Goal: Information Seeking & Learning: Learn about a topic

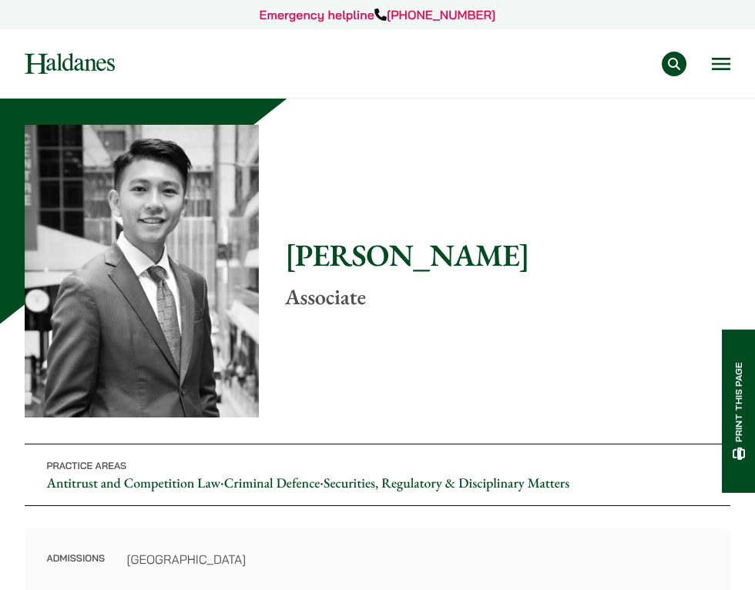
scroll to position [355, 0]
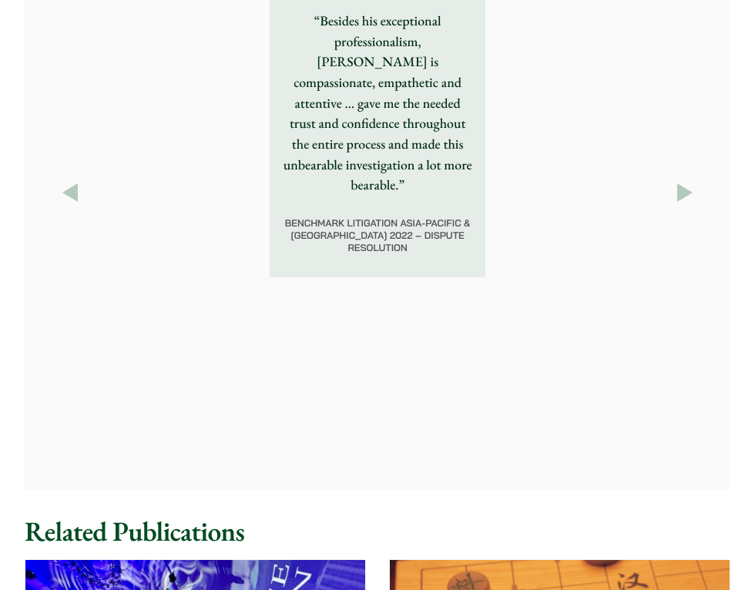
scroll to position [1692, 0]
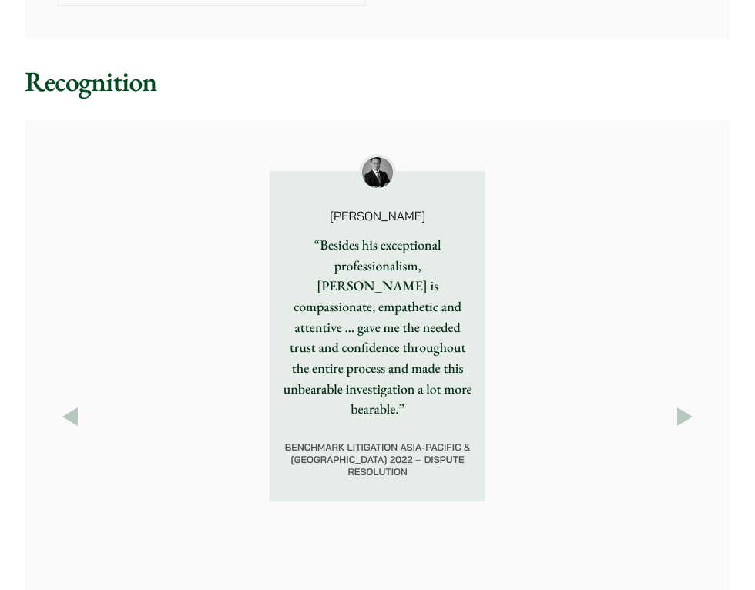
click at [691, 404] on button "Next" at bounding box center [684, 416] width 25 height 25
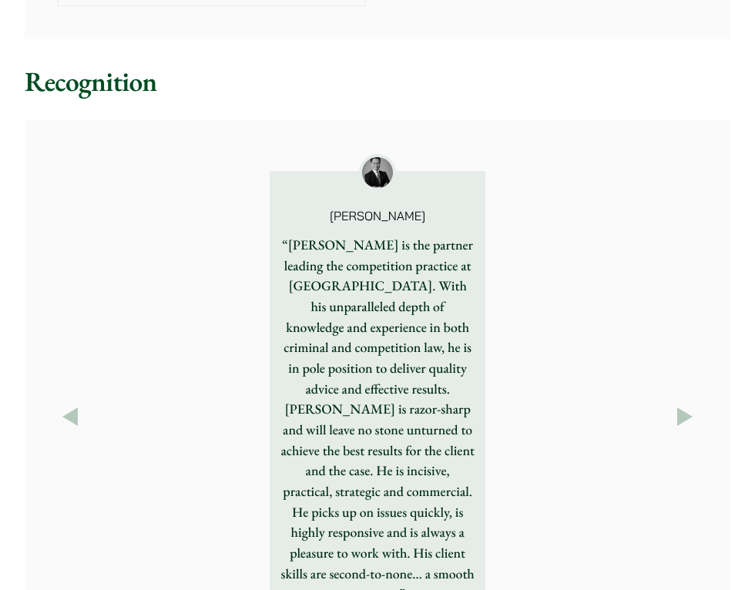
click at [691, 404] on button "Next" at bounding box center [684, 416] width 25 height 25
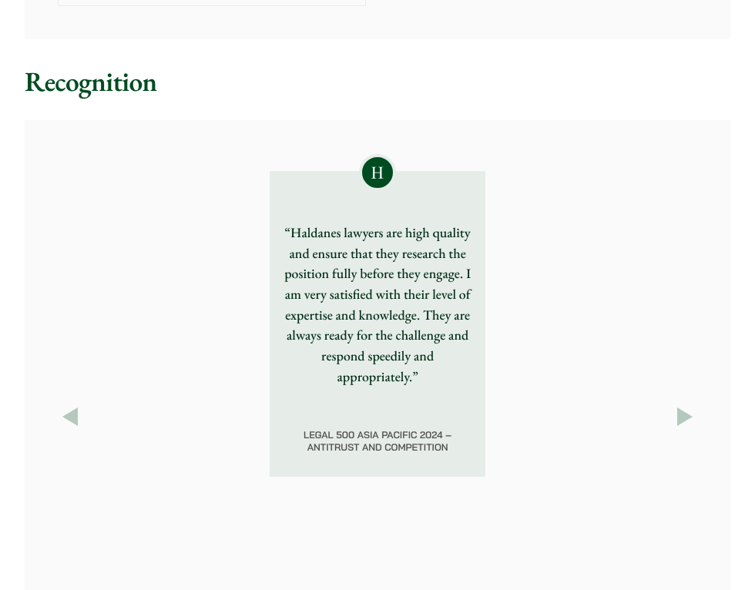
click at [691, 404] on button "Next" at bounding box center [684, 416] width 25 height 25
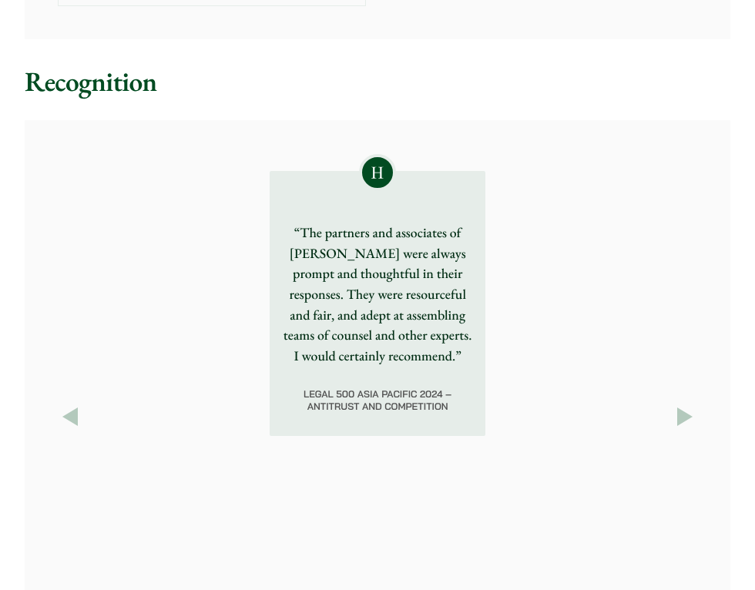
click at [689, 404] on button "Next" at bounding box center [684, 416] width 25 height 25
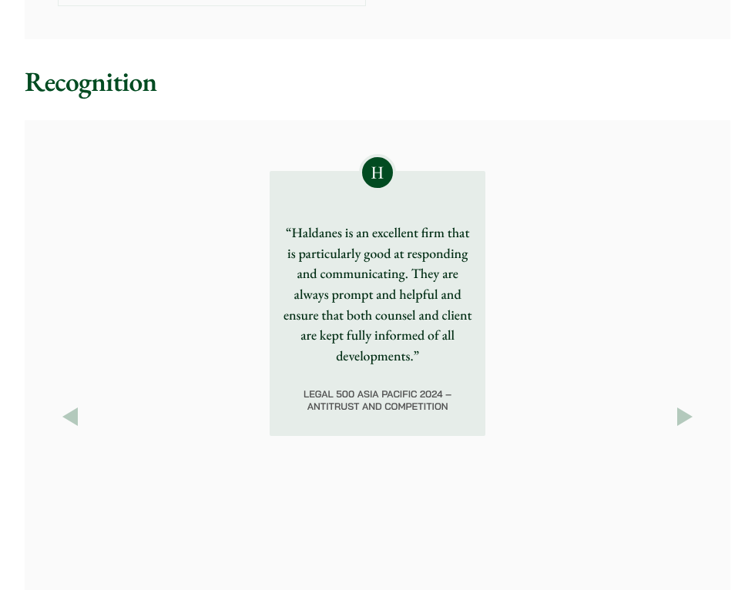
click at [688, 404] on button "Next" at bounding box center [684, 416] width 25 height 25
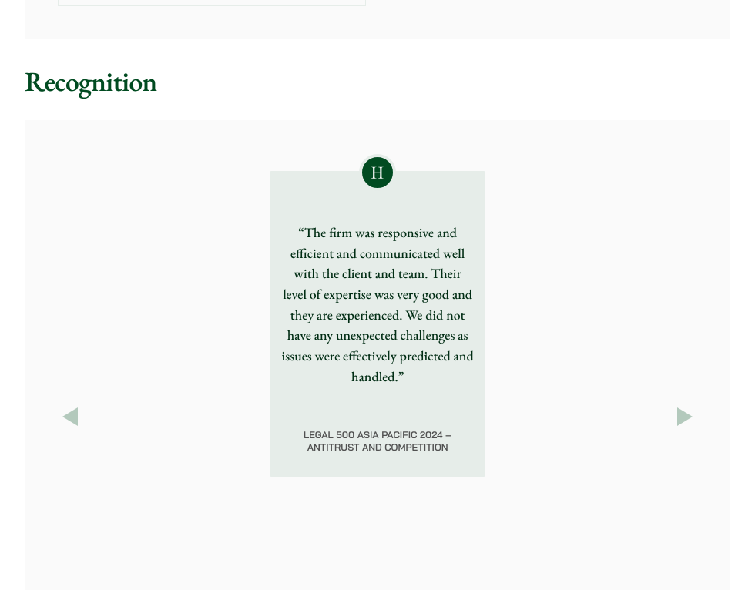
click at [686, 404] on button "Next" at bounding box center [684, 416] width 25 height 25
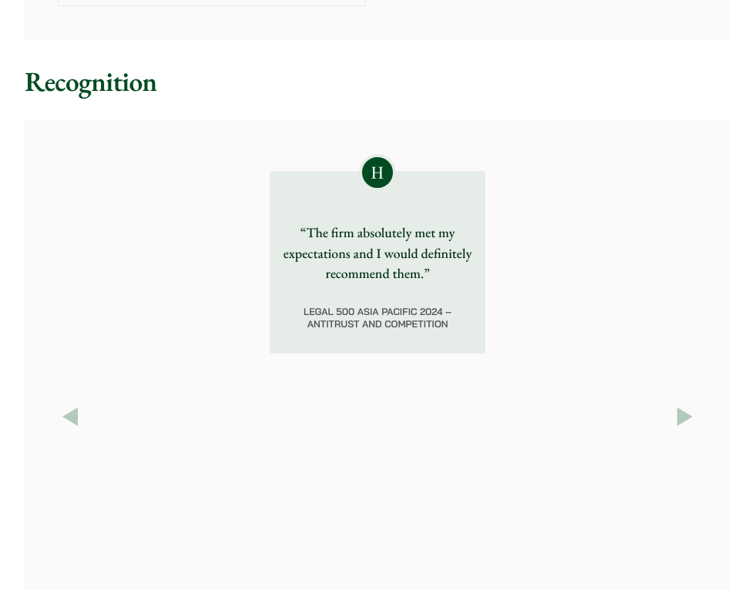
click at [689, 404] on button "Next" at bounding box center [684, 416] width 25 height 25
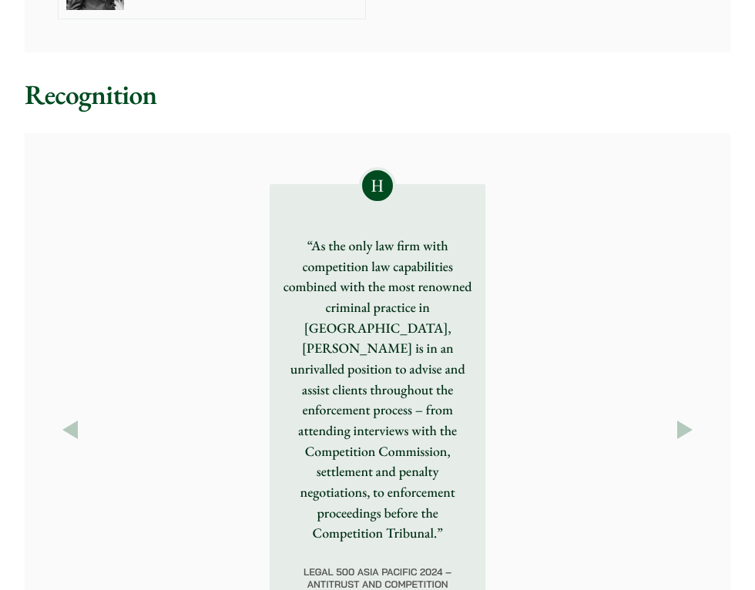
scroll to position [1675, 0]
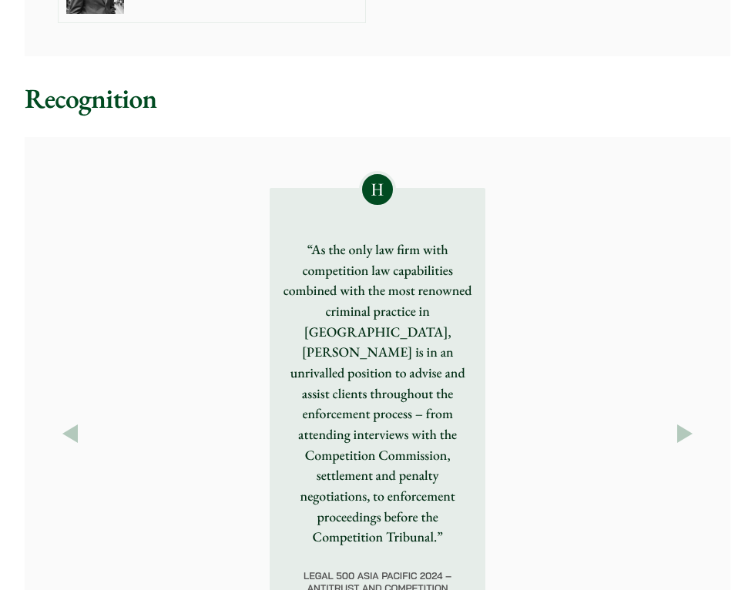
click at [691, 421] on button "Next" at bounding box center [684, 433] width 25 height 25
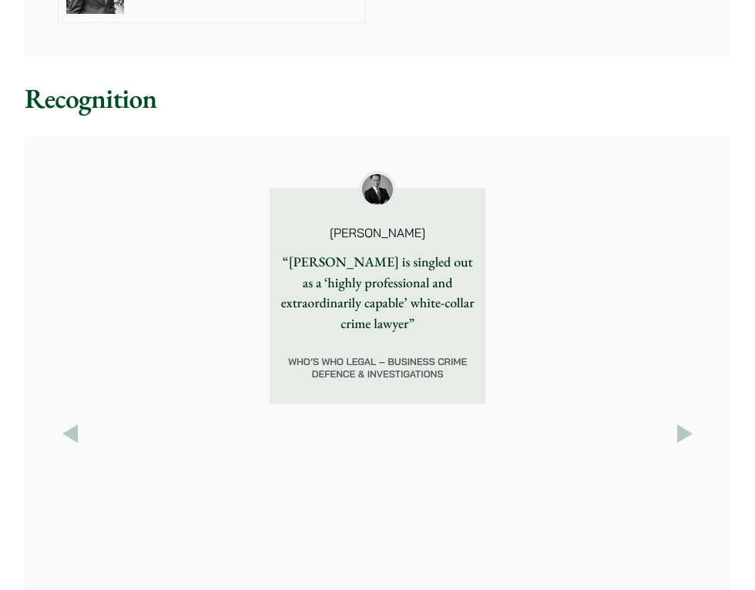
click at [76, 421] on button "Previous" at bounding box center [70, 433] width 25 height 25
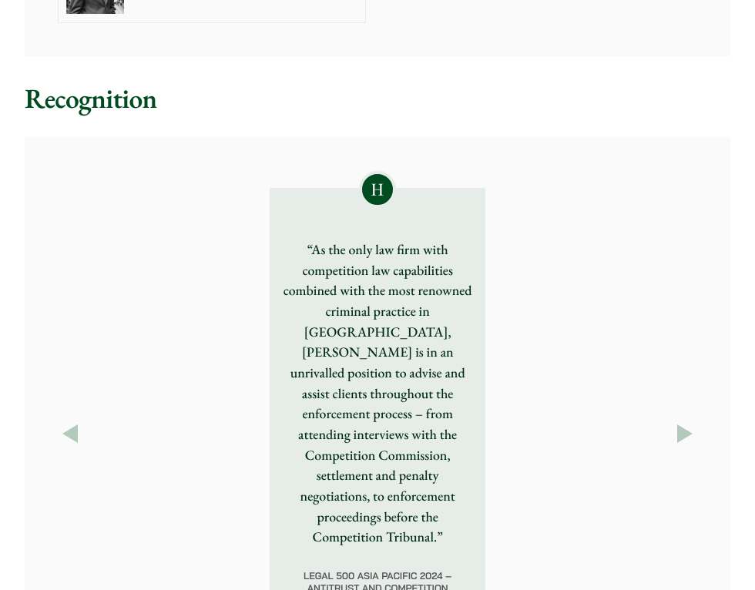
click at [690, 421] on button "Next" at bounding box center [684, 433] width 25 height 25
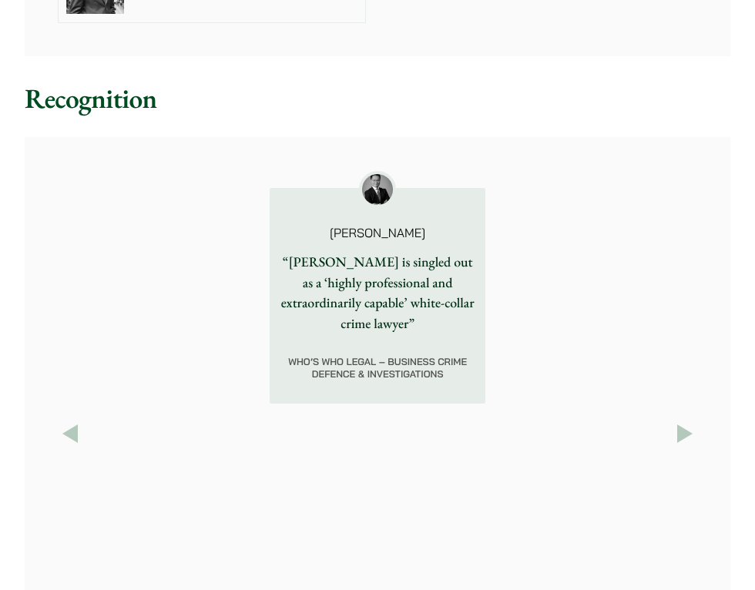
click at [690, 421] on button "Next" at bounding box center [684, 433] width 25 height 25
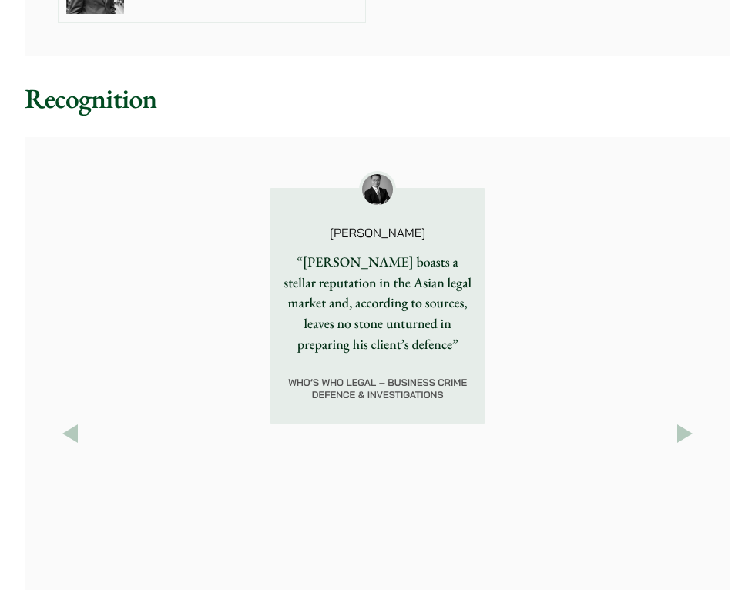
click at [690, 421] on button "Next" at bounding box center [684, 433] width 25 height 25
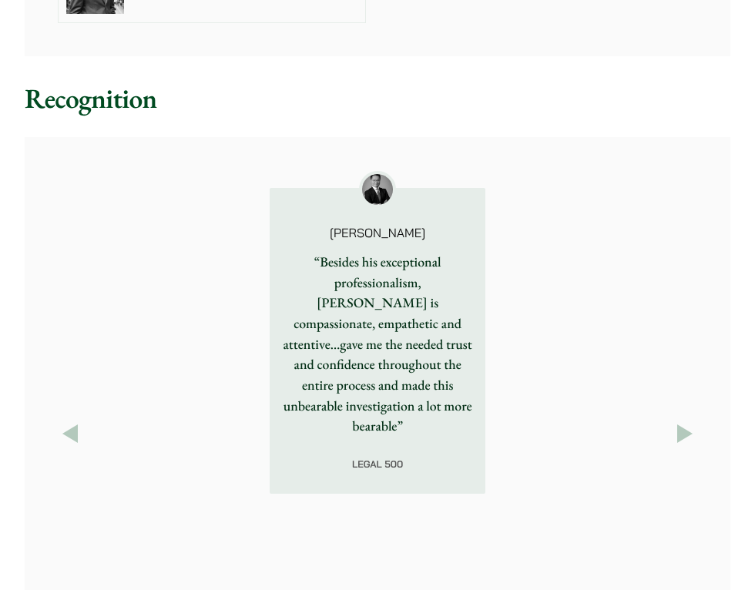
click at [690, 421] on button "Next" at bounding box center [684, 433] width 25 height 25
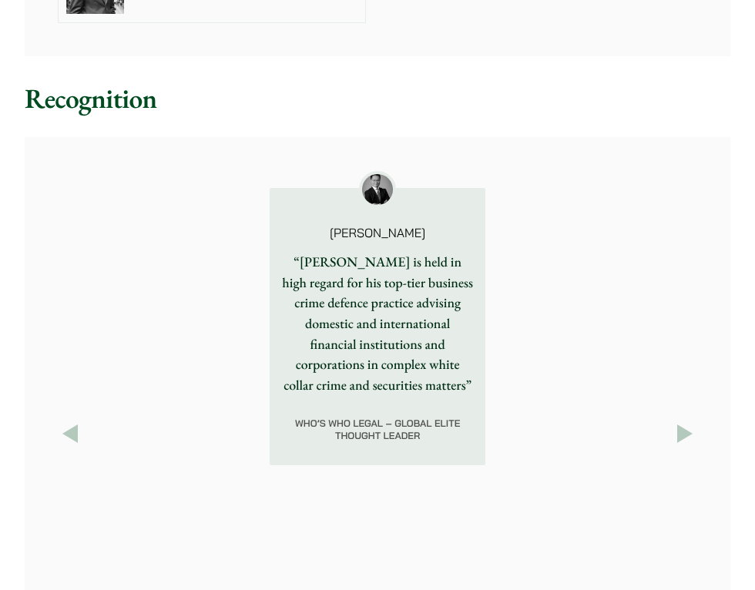
click at [690, 421] on button "Next" at bounding box center [684, 433] width 25 height 25
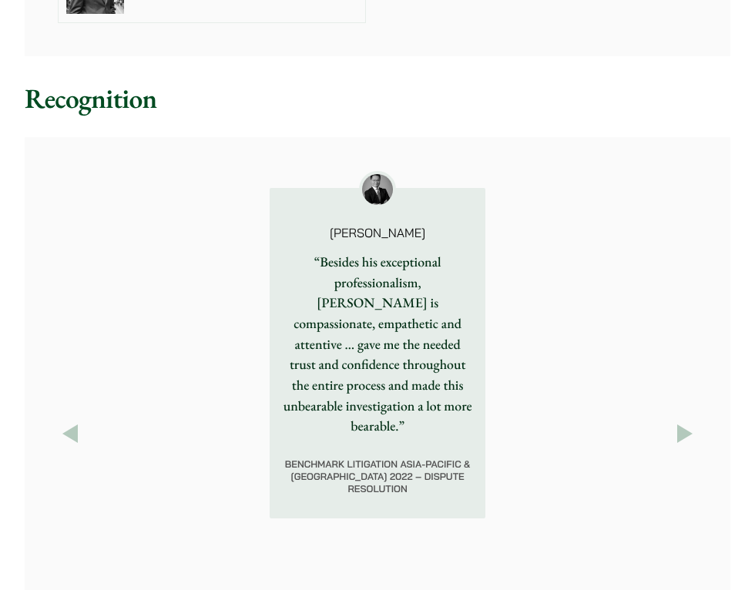
click at [690, 421] on button "Next" at bounding box center [684, 433] width 25 height 25
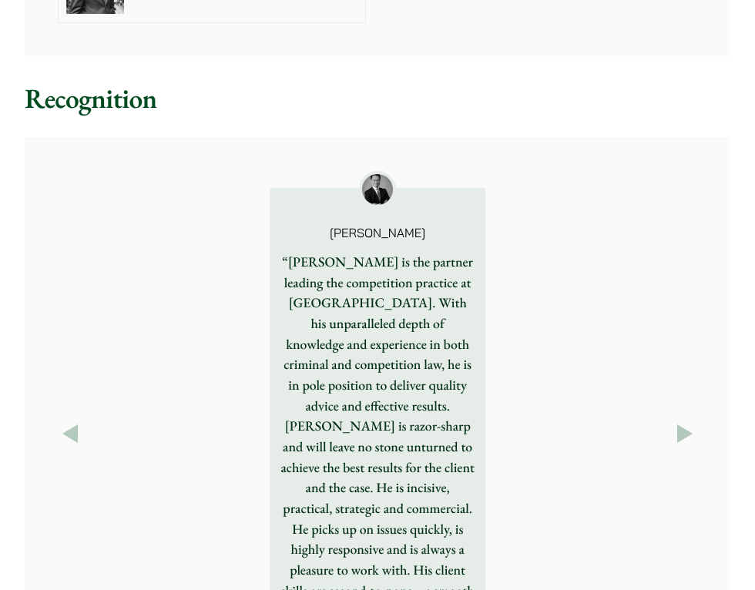
click at [690, 421] on button "Next" at bounding box center [684, 433] width 25 height 25
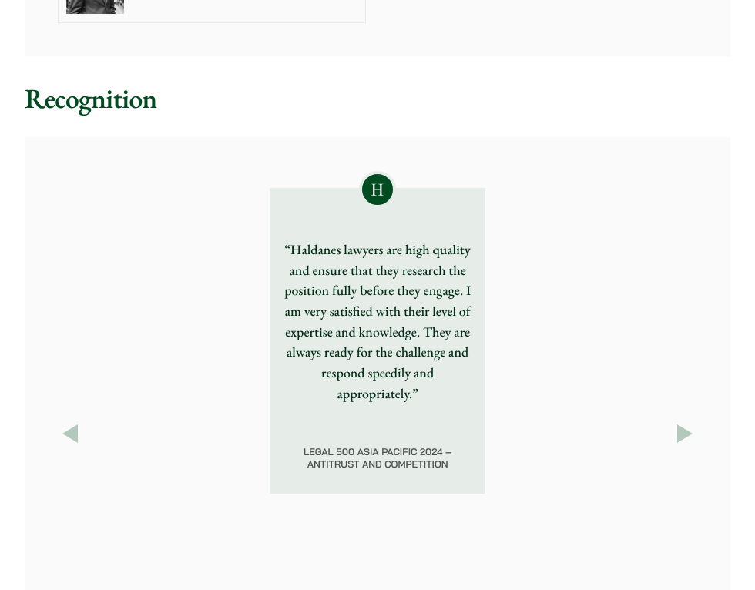
click at [690, 421] on button "Next" at bounding box center [684, 433] width 25 height 25
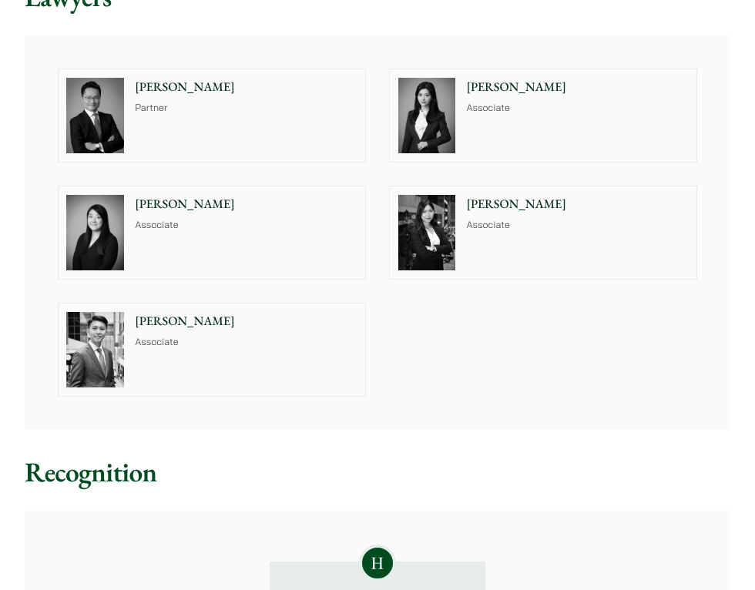
scroll to position [1204, 0]
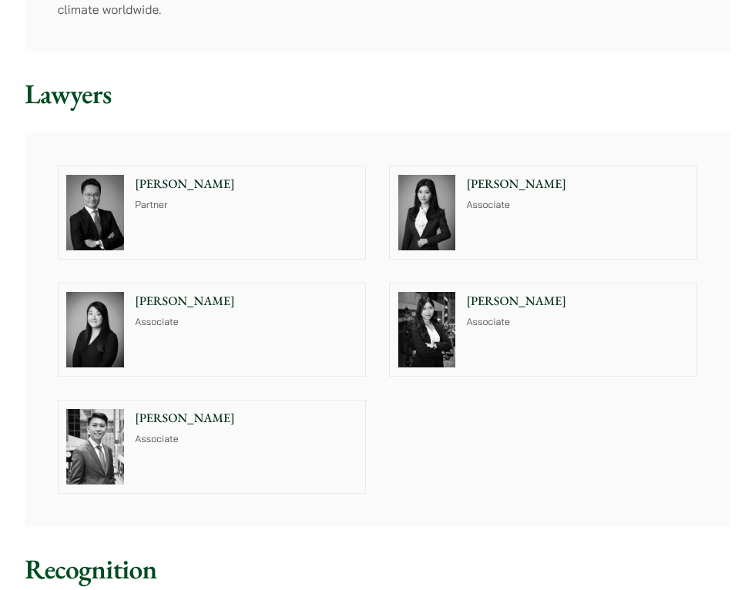
click at [503, 292] on p "Joanne Lam" at bounding box center [577, 301] width 222 height 18
click at [503, 200] on div "Florence Yan Associate" at bounding box center [580, 212] width 233 height 92
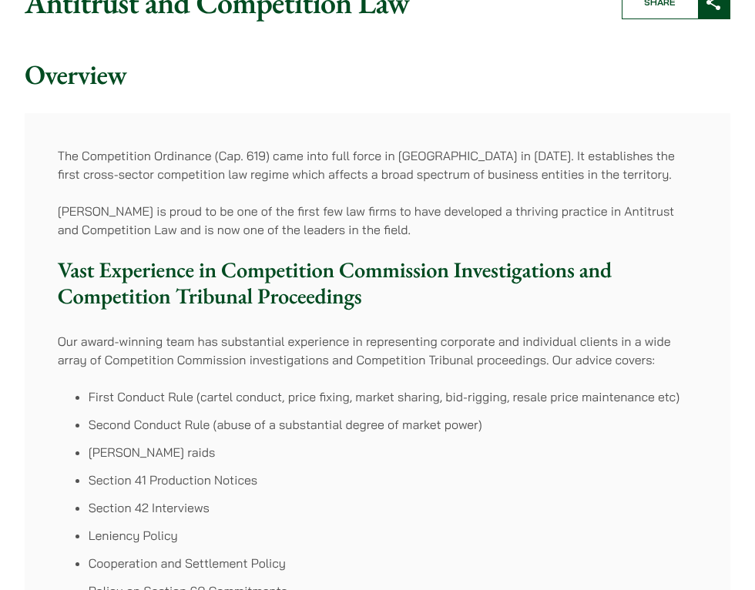
scroll to position [0, 0]
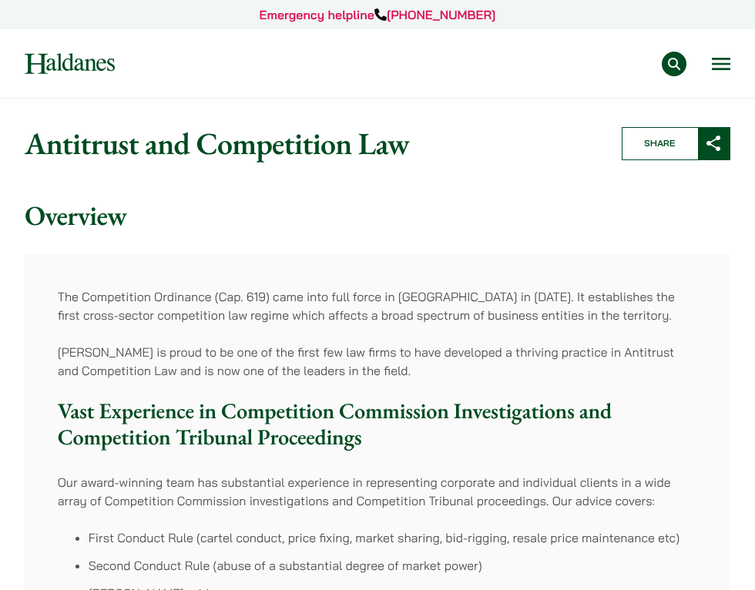
click at [723, 58] on button "Open menu" at bounding box center [720, 64] width 18 height 12
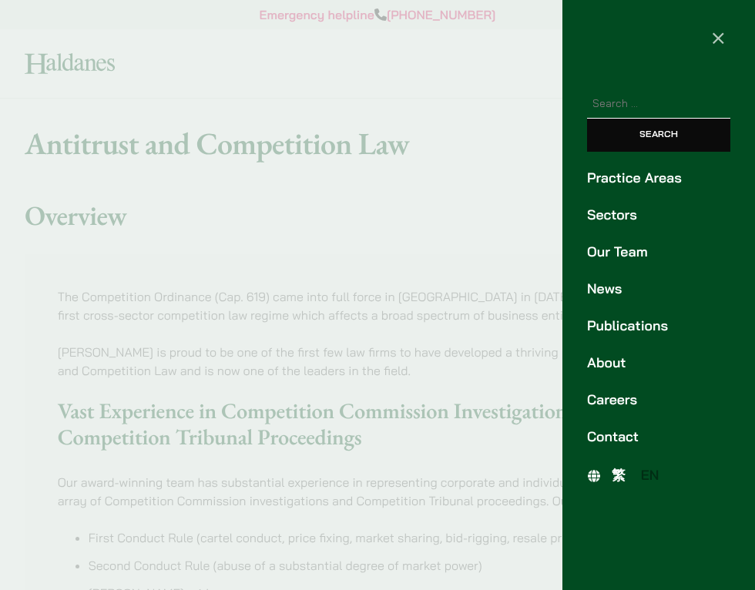
click at [621, 480] on span "繁" at bounding box center [618, 475] width 14 height 17
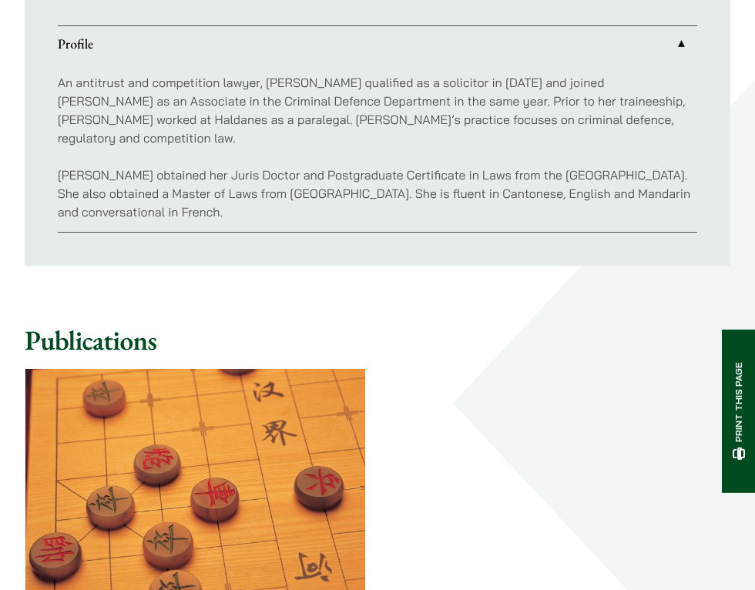
scroll to position [822, 0]
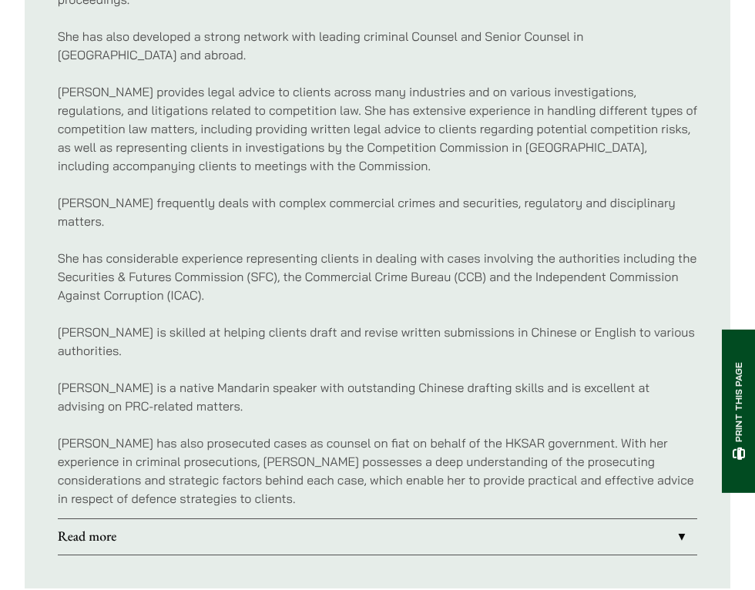
scroll to position [1159, 0]
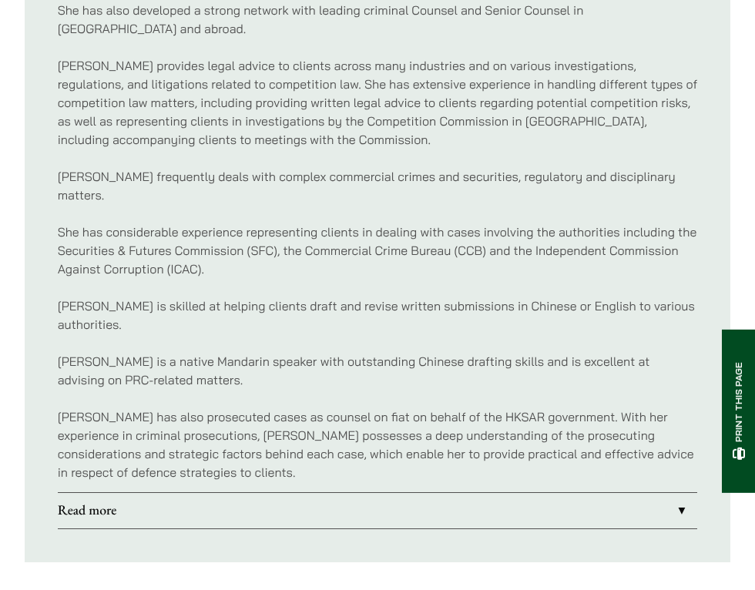
click at [514, 500] on link "Read more" at bounding box center [378, 510] width 640 height 35
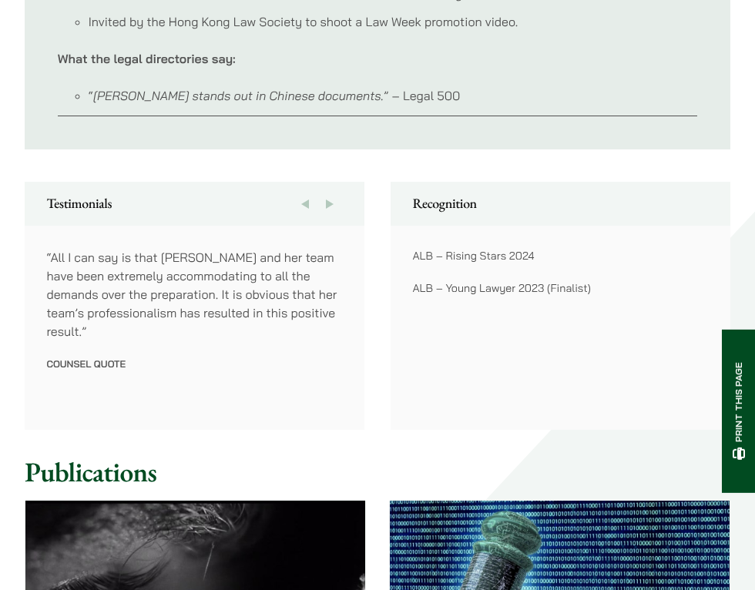
scroll to position [2041, 0]
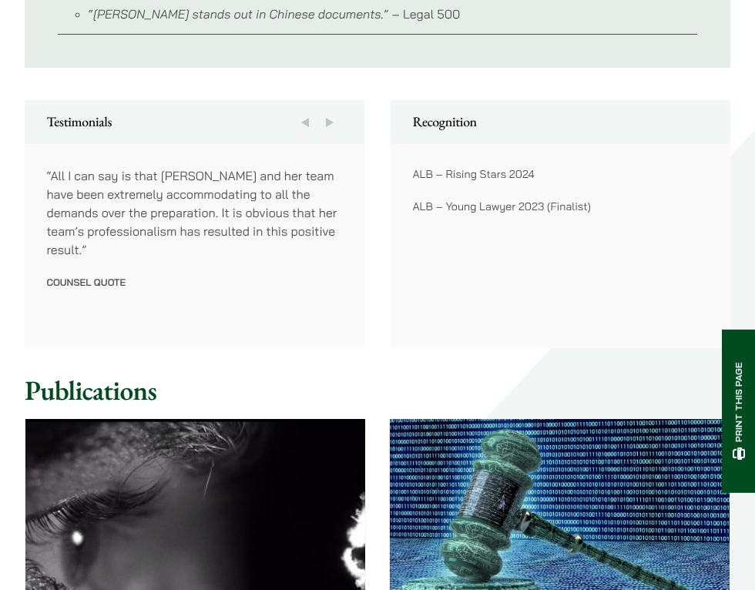
click at [330, 104] on button "Next" at bounding box center [329, 122] width 25 height 44
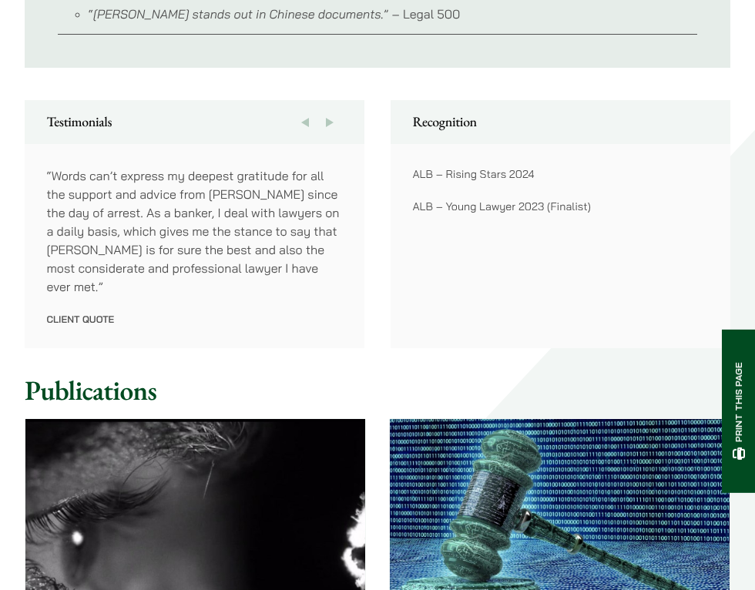
click at [330, 105] on button "Next" at bounding box center [329, 122] width 25 height 44
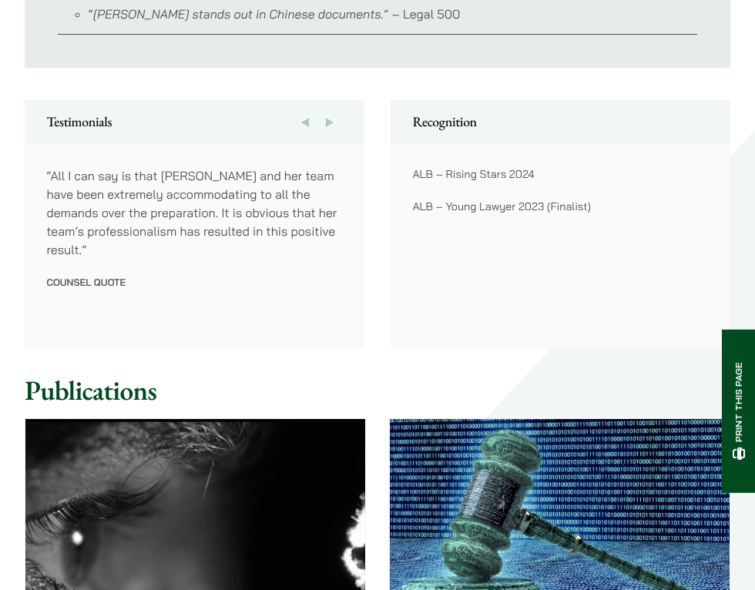
click at [330, 105] on button "Next" at bounding box center [329, 122] width 25 height 44
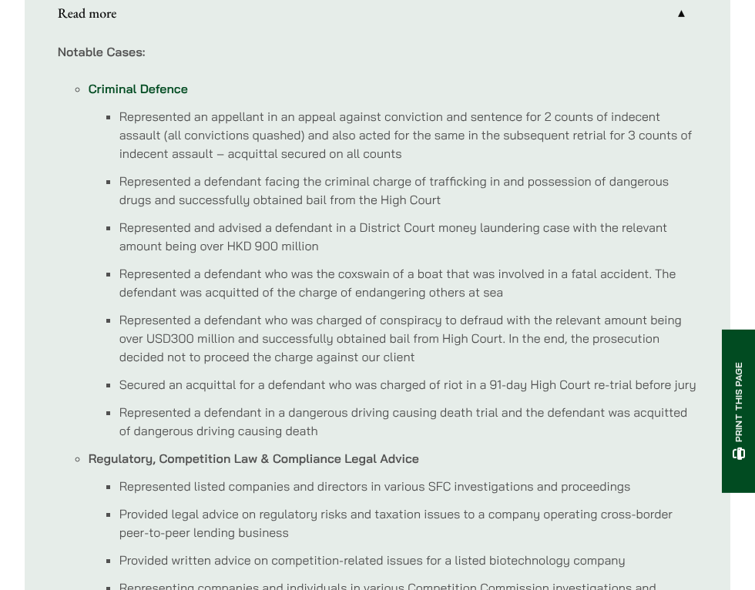
scroll to position [850, 0]
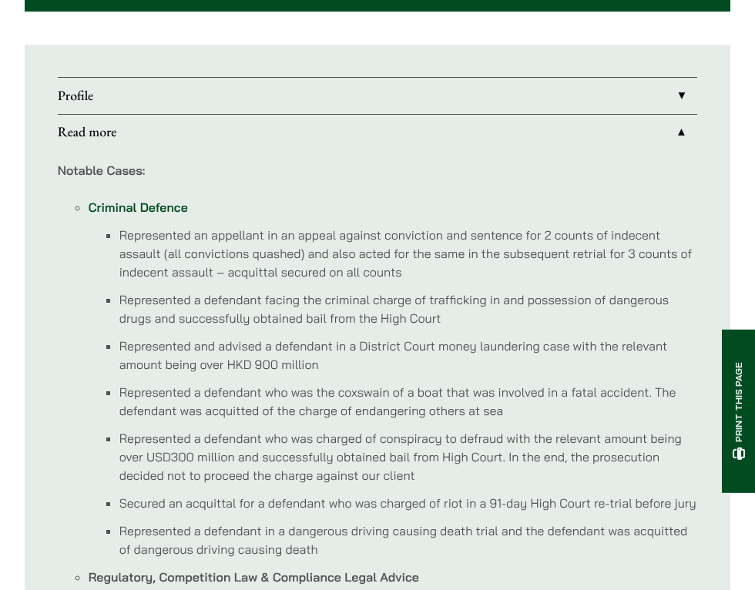
click at [323, 102] on link "Profile" at bounding box center [378, 95] width 640 height 35
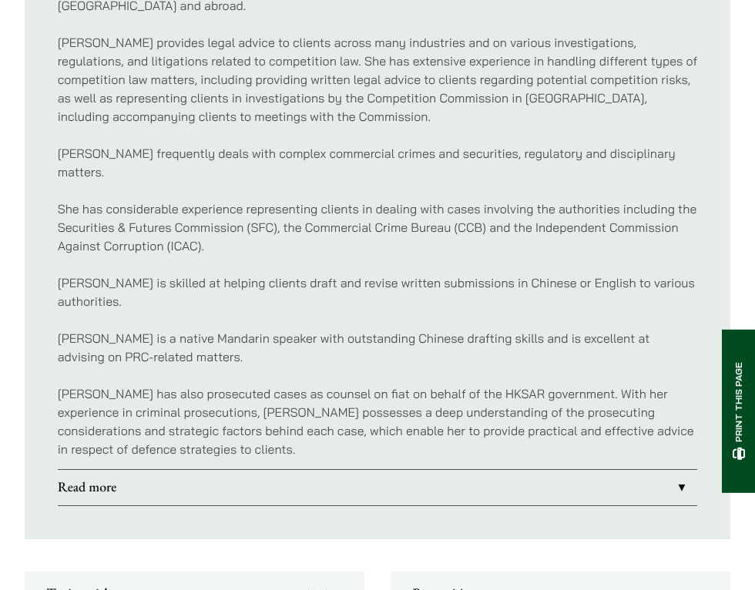
scroll to position [1183, 0]
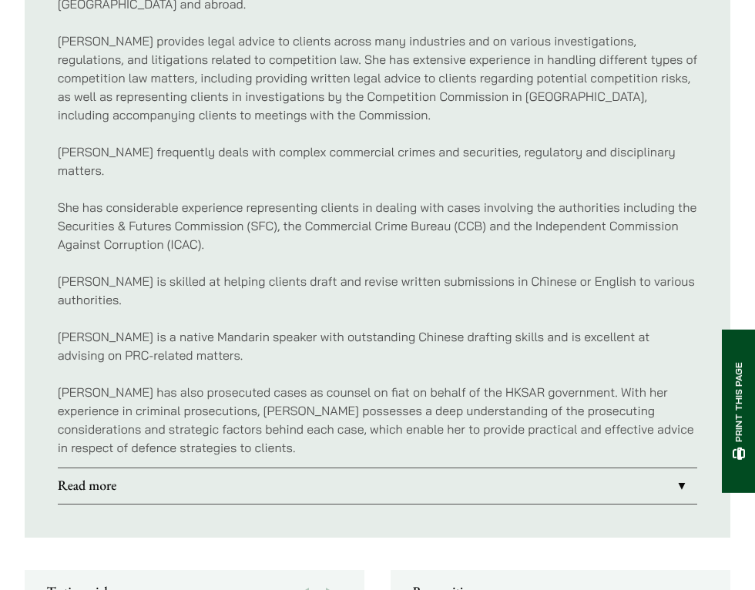
click at [332, 472] on link "Read more" at bounding box center [378, 485] width 640 height 35
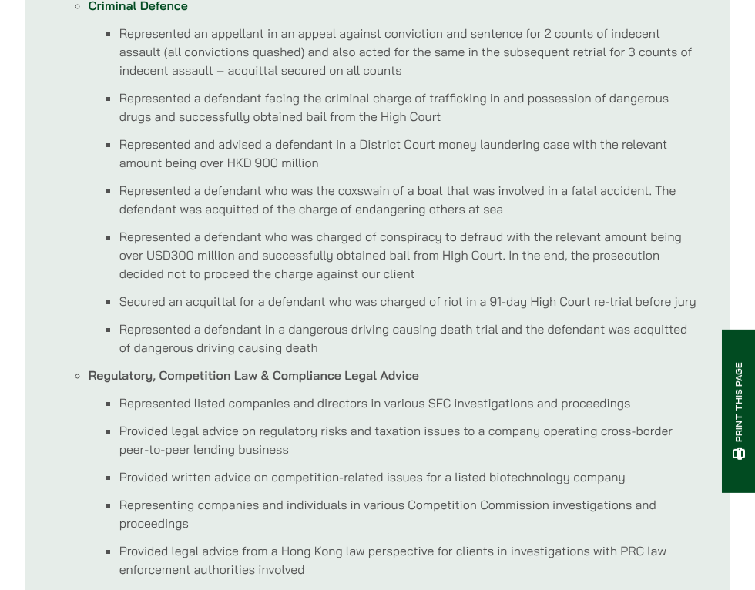
scroll to position [778, 0]
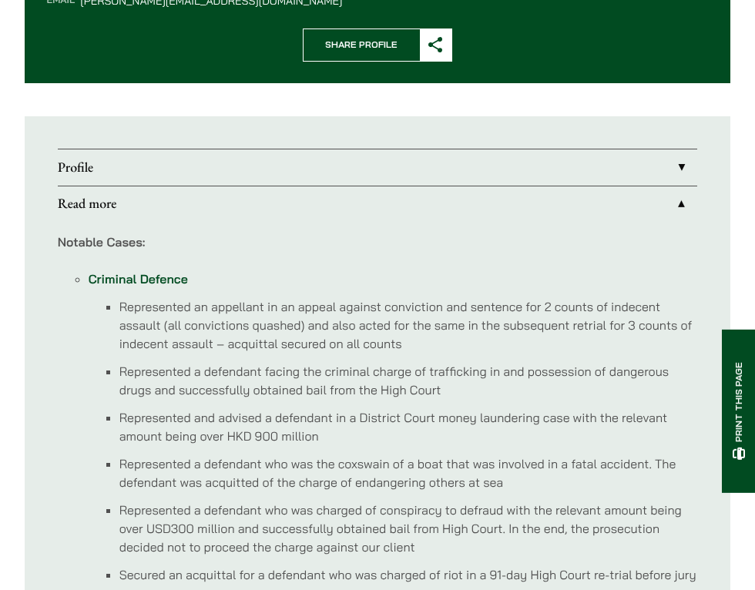
click at [356, 176] on link "Profile" at bounding box center [378, 166] width 640 height 35
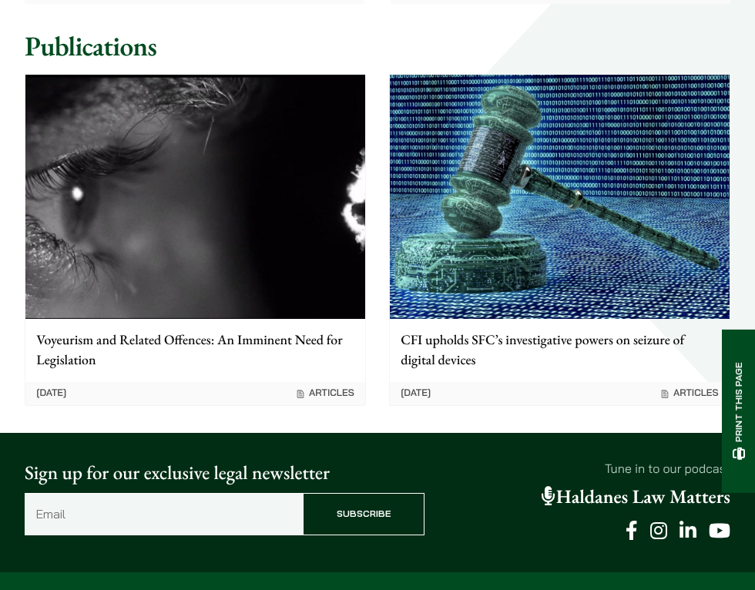
scroll to position [1514, 0]
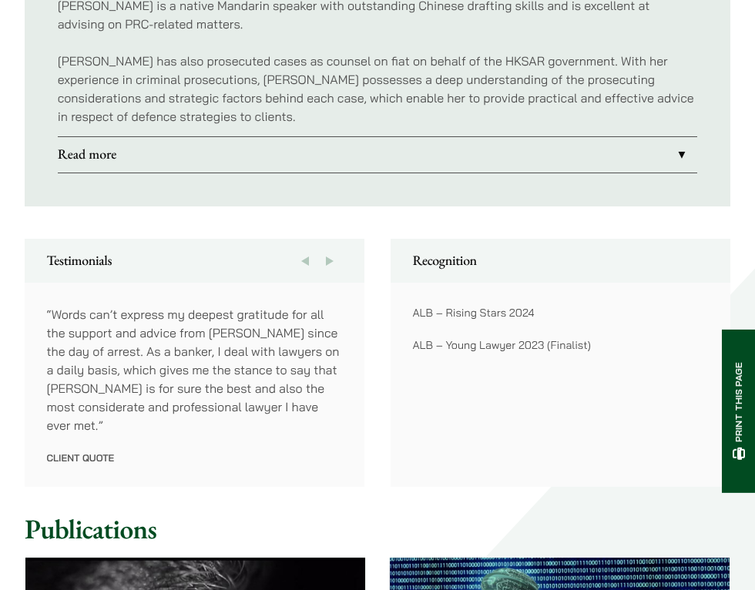
click at [326, 139] on link "Read more" at bounding box center [378, 154] width 640 height 35
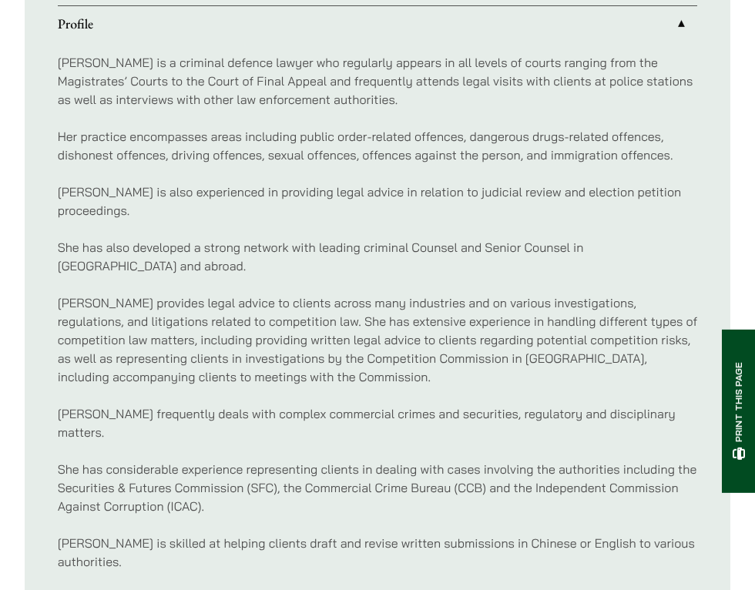
scroll to position [894, 0]
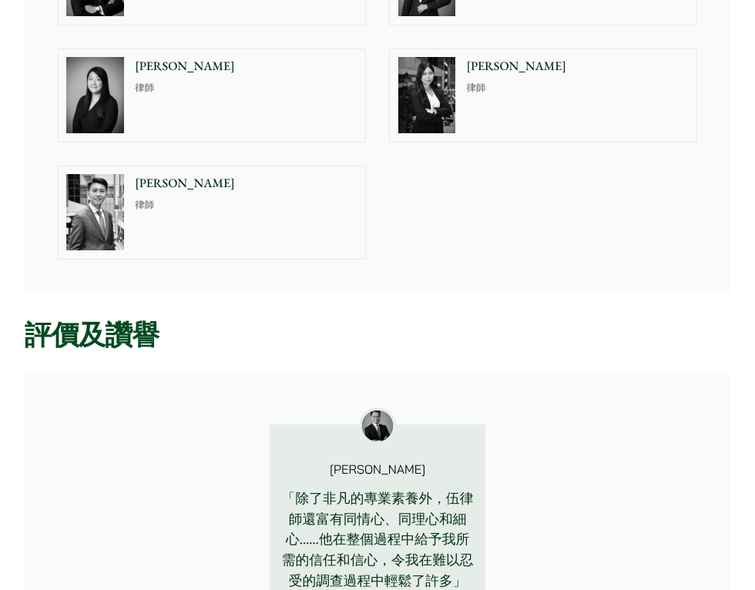
scroll to position [1003, 0]
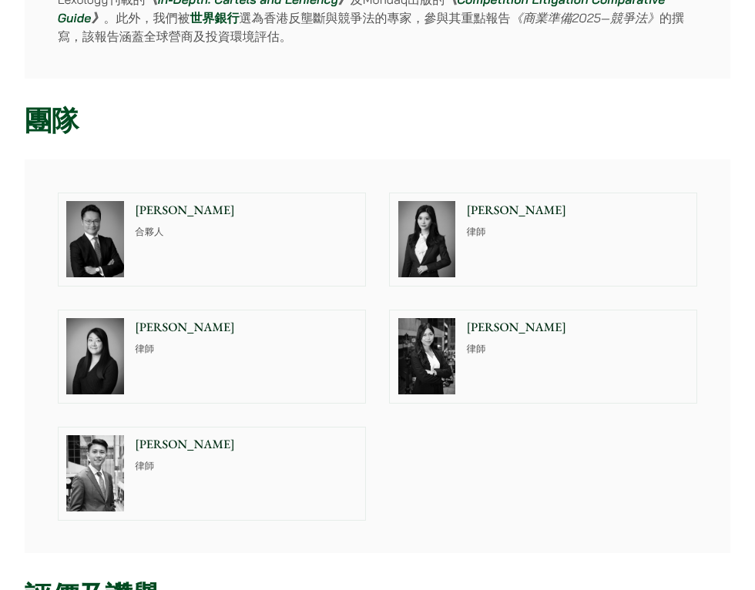
click at [213, 326] on p "馬熙筠" at bounding box center [246, 327] width 222 height 18
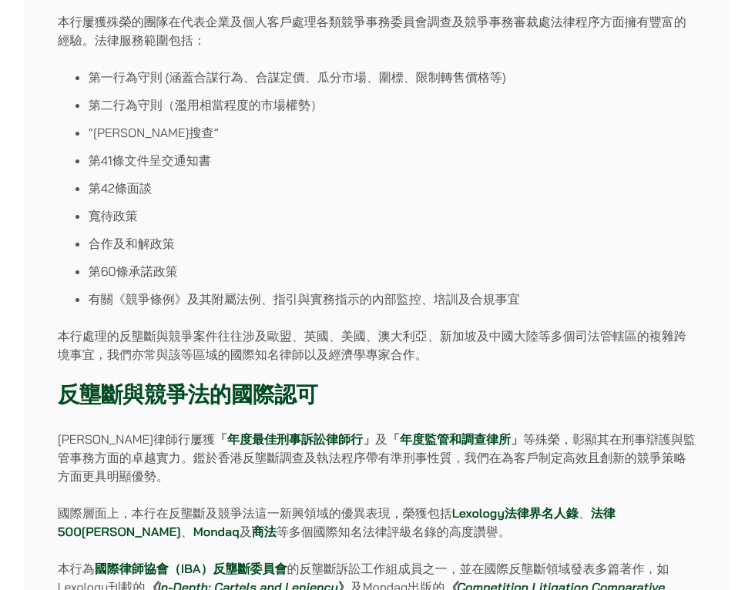
scroll to position [0, 0]
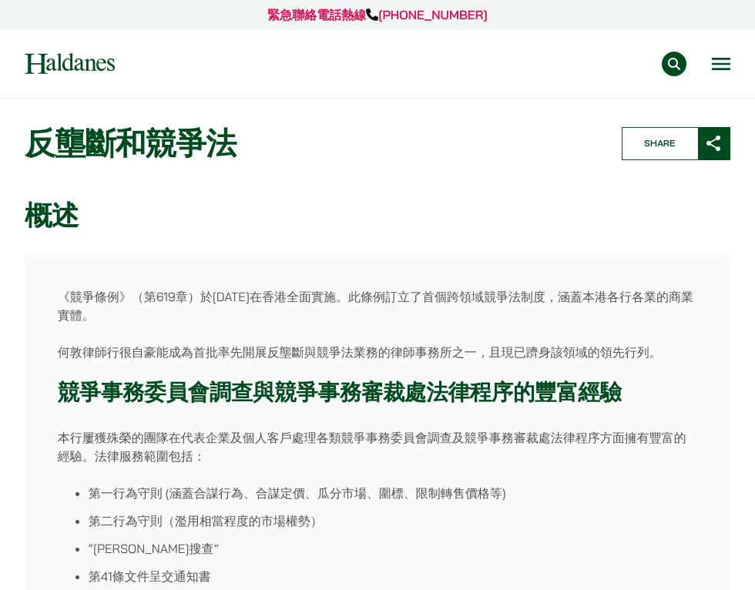
click at [711, 58] on button "Open menu" at bounding box center [720, 64] width 18 height 12
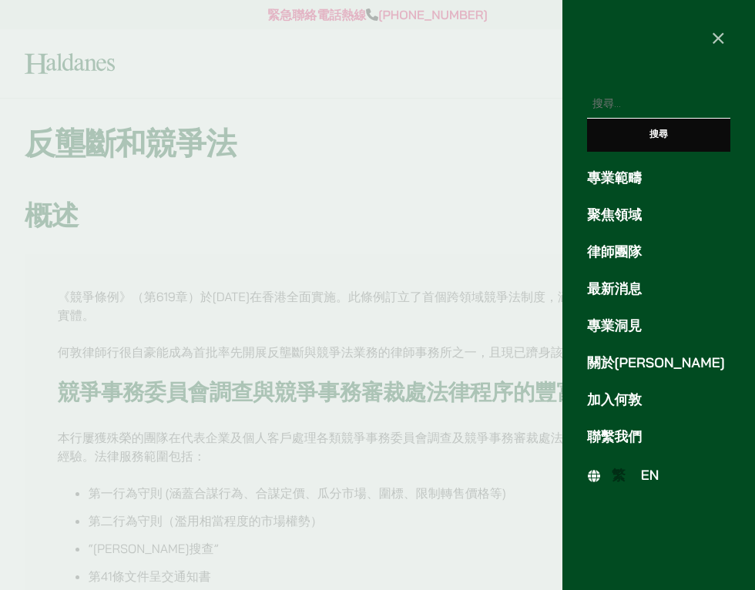
click at [651, 474] on span "EN" at bounding box center [650, 475] width 18 height 17
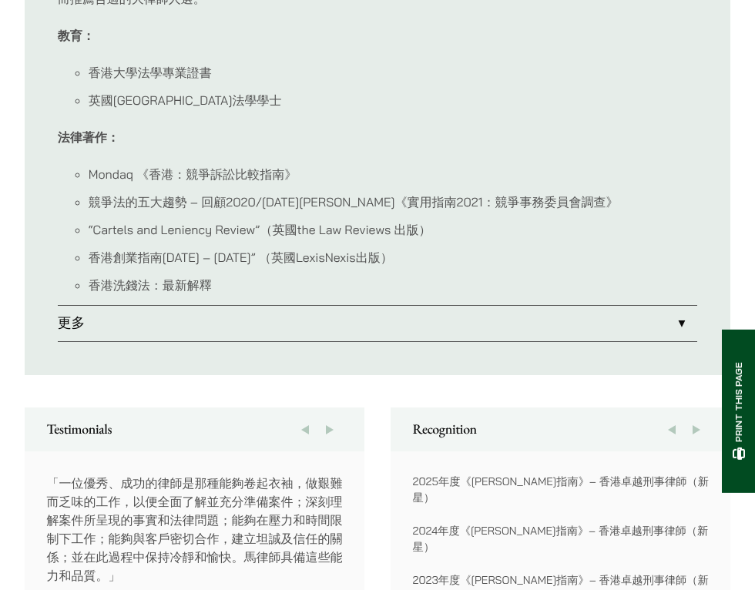
scroll to position [1271, 0]
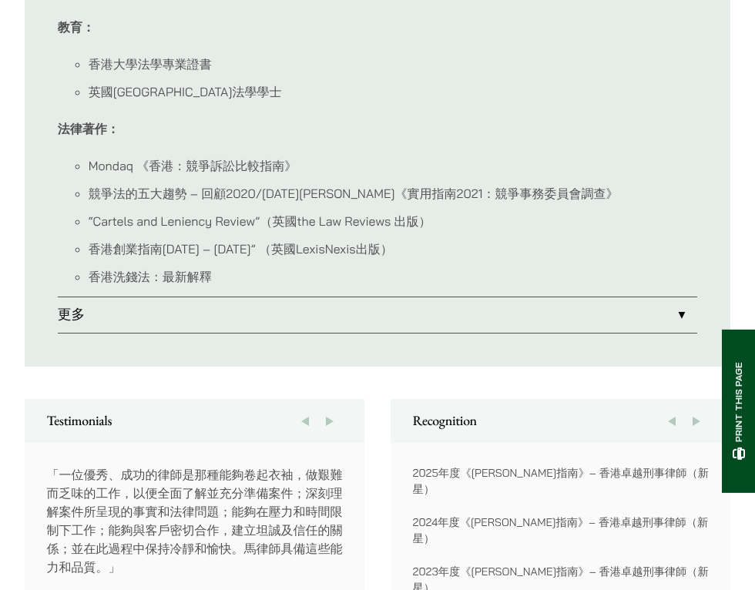
click at [191, 300] on link "更多" at bounding box center [378, 314] width 640 height 35
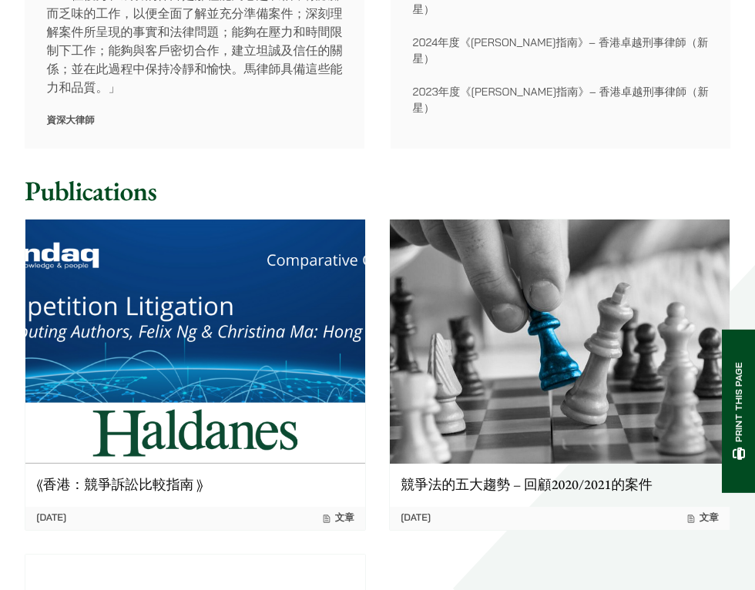
scroll to position [2087, 0]
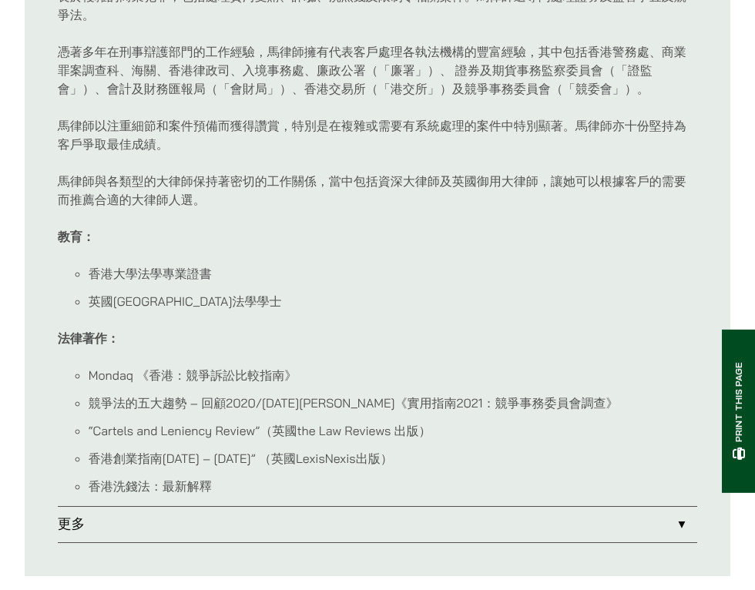
scroll to position [922, 0]
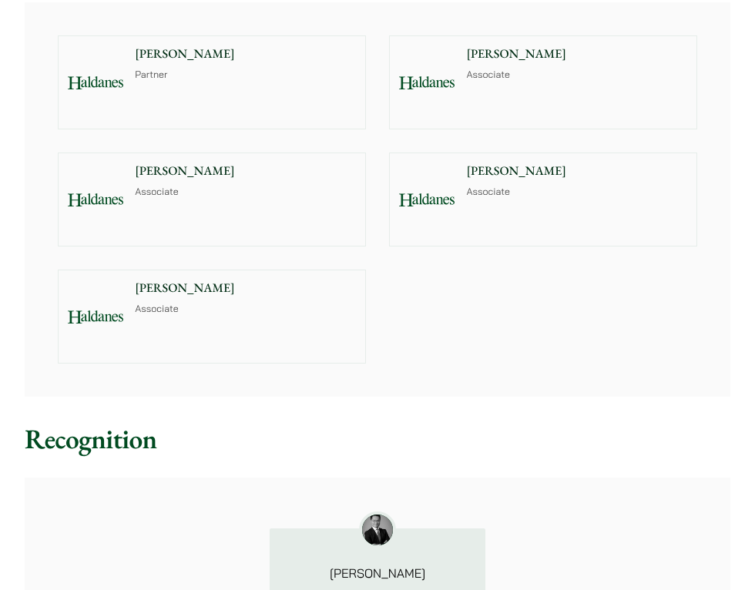
scroll to position [1246, 0]
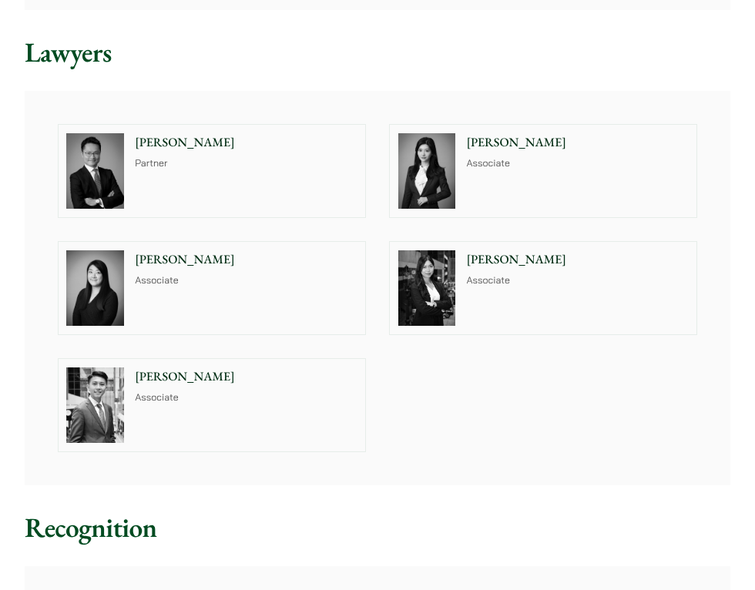
click at [490, 157] on p "Associate" at bounding box center [577, 164] width 222 height 15
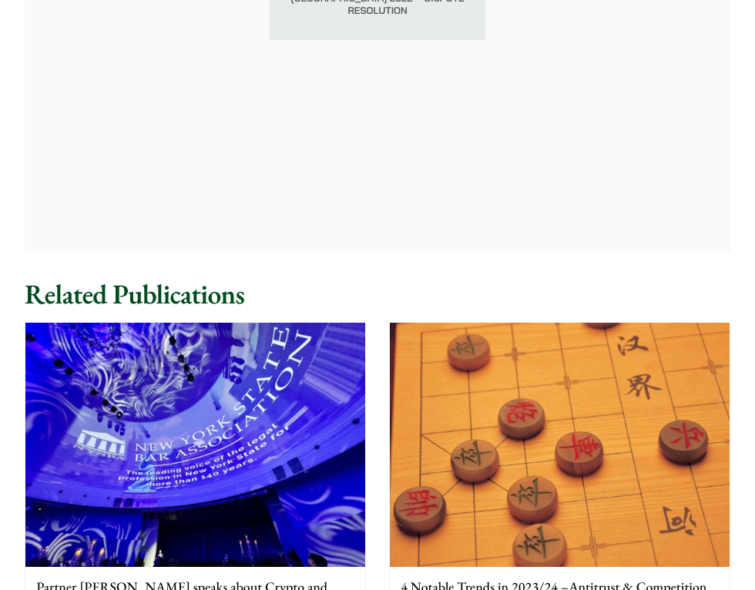
scroll to position [2301, 0]
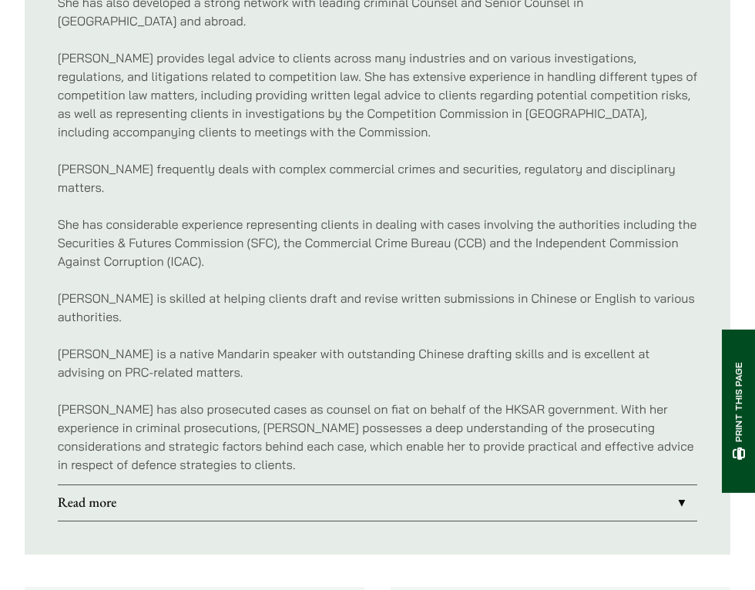
scroll to position [1166, 0]
click at [420, 486] on link "Read more" at bounding box center [378, 503] width 640 height 35
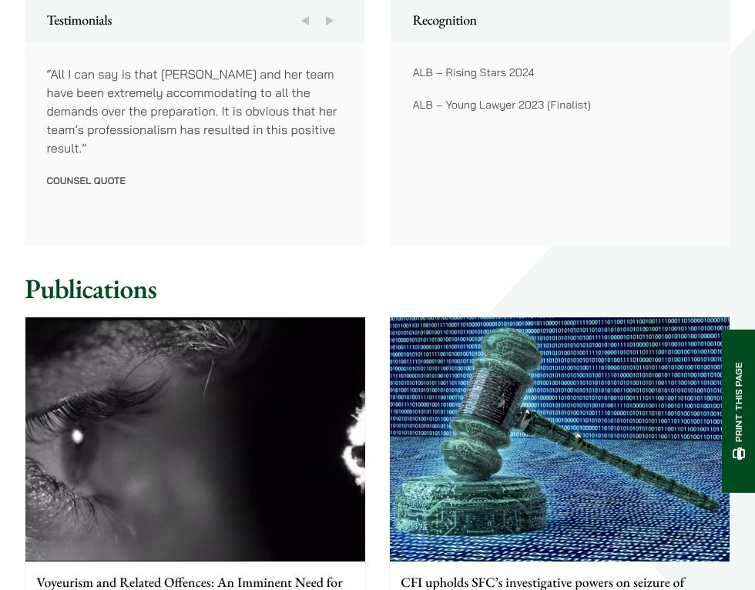
scroll to position [2399, 0]
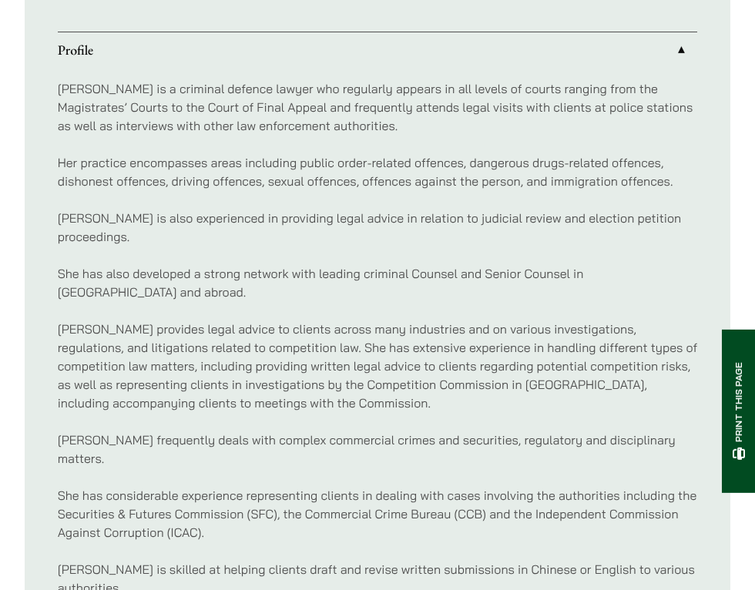
scroll to position [894, 0]
